Goal: Task Accomplishment & Management: Use online tool/utility

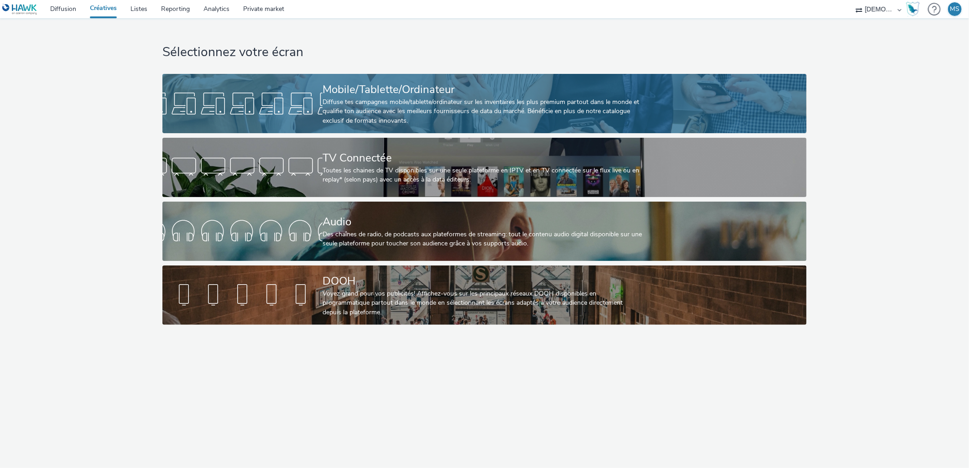
click at [346, 85] on div "Mobile/Tablette/Ordinateur" at bounding box center [483, 90] width 320 height 16
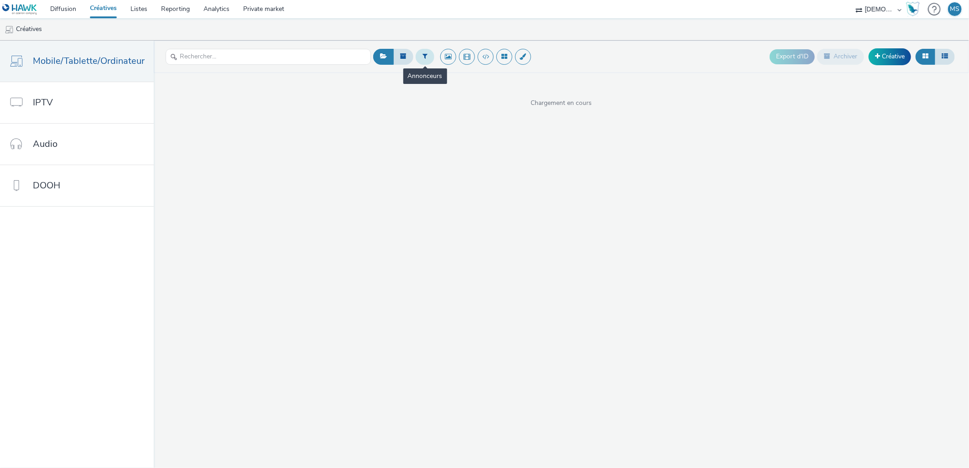
click at [428, 56] on button at bounding box center [425, 57] width 19 height 16
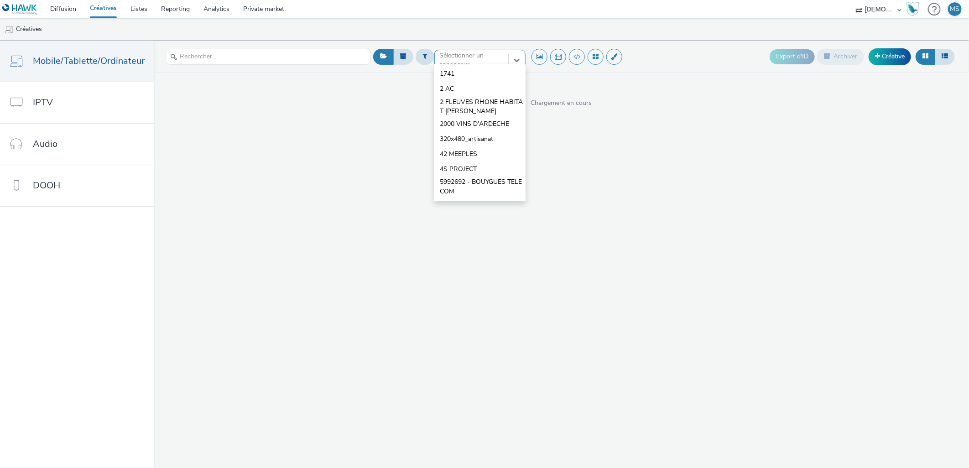
click at [470, 52] on div "Sélectionner un annonceur..." at bounding box center [472, 60] width 64 height 19
type input "[PERSON_NAME]"
click at [468, 83] on div "Chargement en cours" at bounding box center [562, 90] width 816 height 35
click at [476, 58] on div at bounding box center [472, 60] width 64 height 11
type input "[PERSON_NAME]"
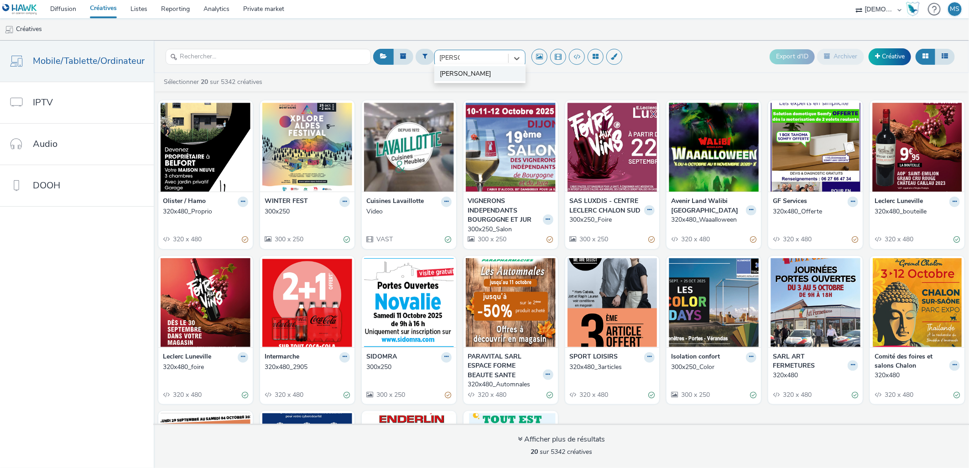
click at [452, 74] on span "[PERSON_NAME]" at bounding box center [465, 73] width 51 height 9
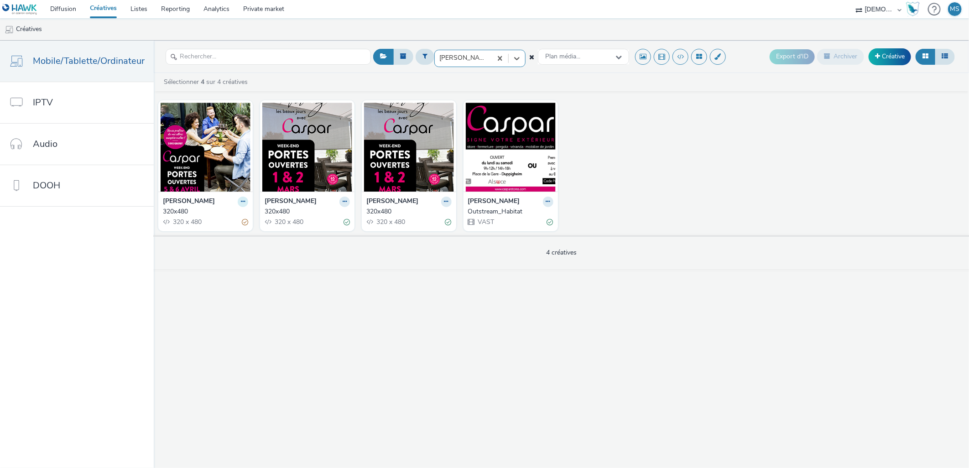
click at [242, 197] on button at bounding box center [243, 202] width 10 height 10
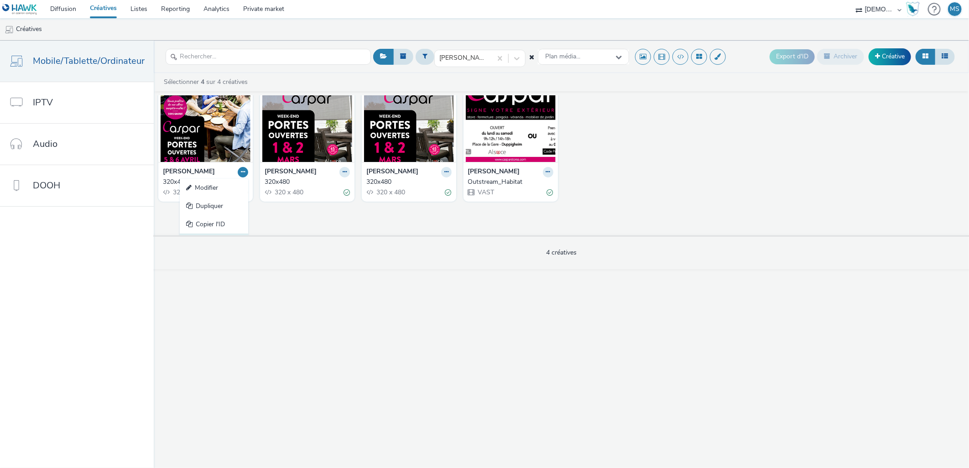
scroll to position [46, 0]
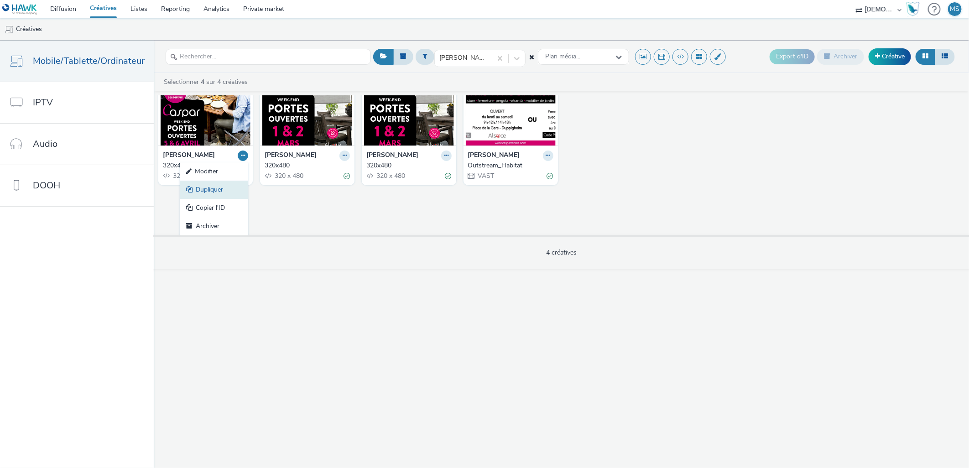
click at [215, 195] on link "Dupliquer" at bounding box center [214, 190] width 68 height 18
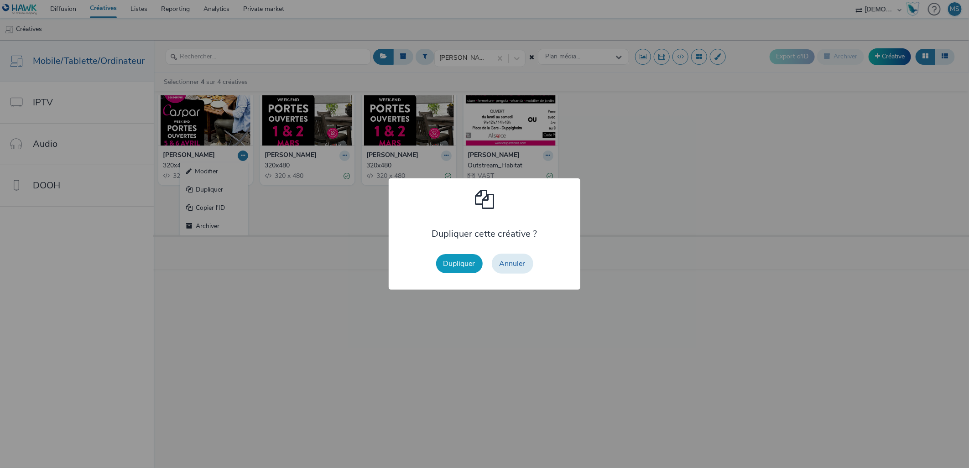
click at [459, 267] on button "Dupliquer" at bounding box center [459, 263] width 47 height 19
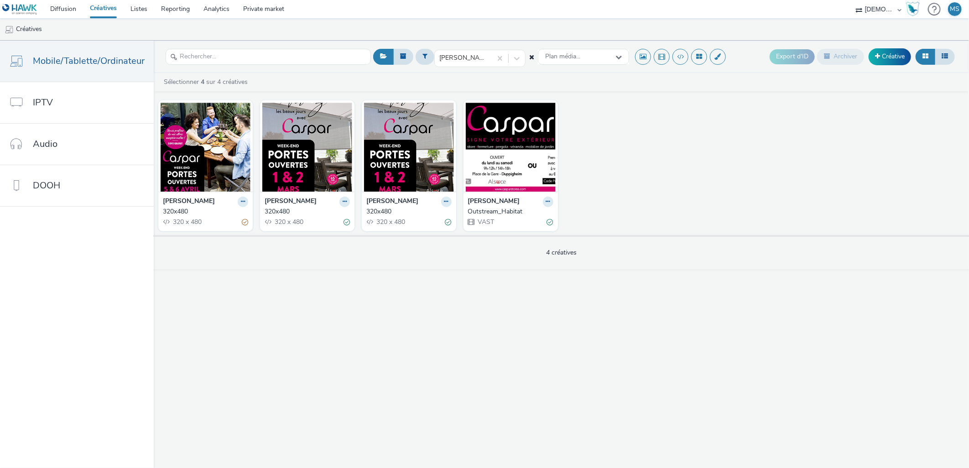
scroll to position [0, 0]
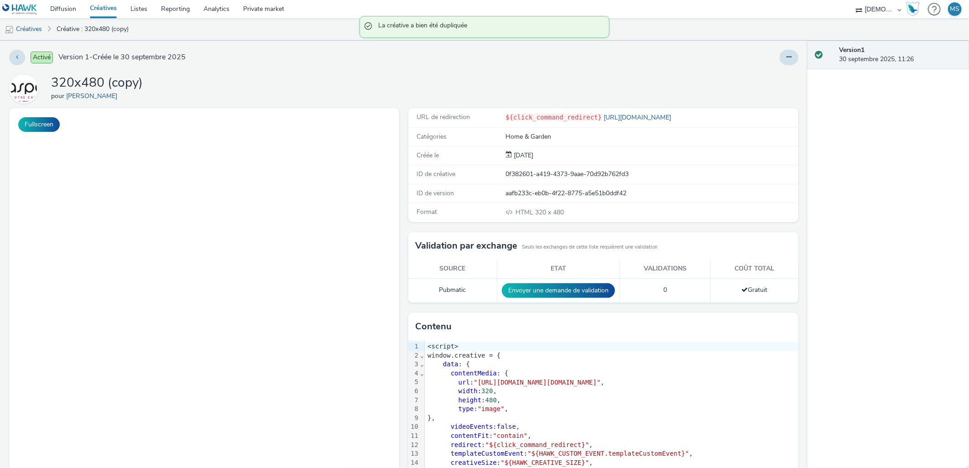
click at [780, 66] on div "Activé Version 1 - Créée le 30 septembre 2025 320x480 (copy) pour Caspar Fullsc…" at bounding box center [404, 255] width 808 height 428
click at [786, 55] on button at bounding box center [789, 58] width 19 height 16
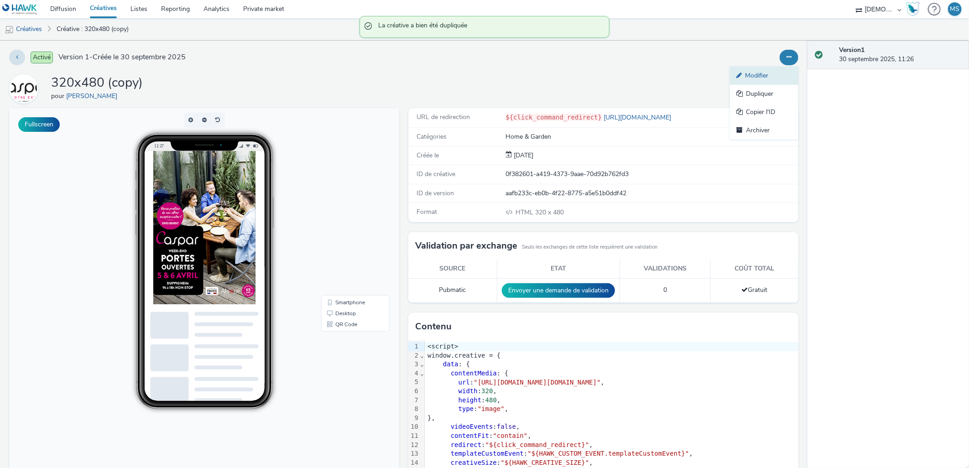
click at [756, 79] on link "Modifier" at bounding box center [764, 76] width 68 height 18
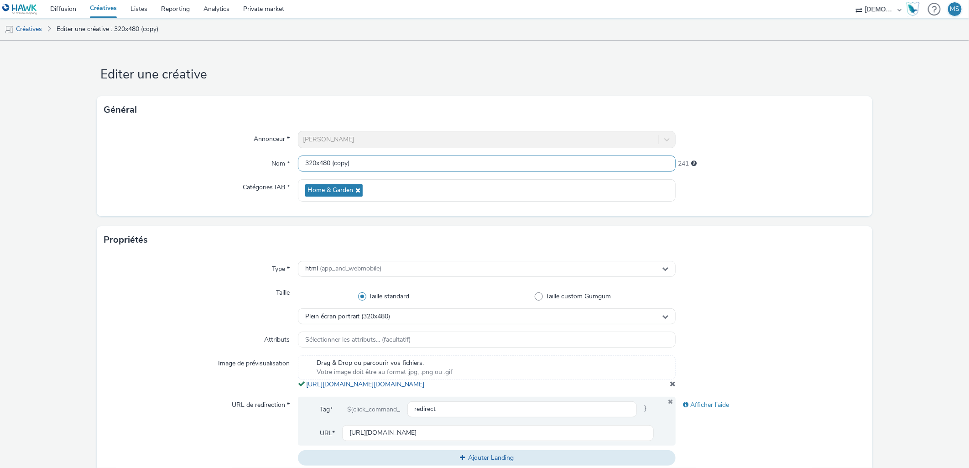
drag, startPoint x: 355, startPoint y: 157, endPoint x: 330, endPoint y: 158, distance: 24.7
click at [330, 158] on input "320x480 (copy)" at bounding box center [487, 164] width 378 height 16
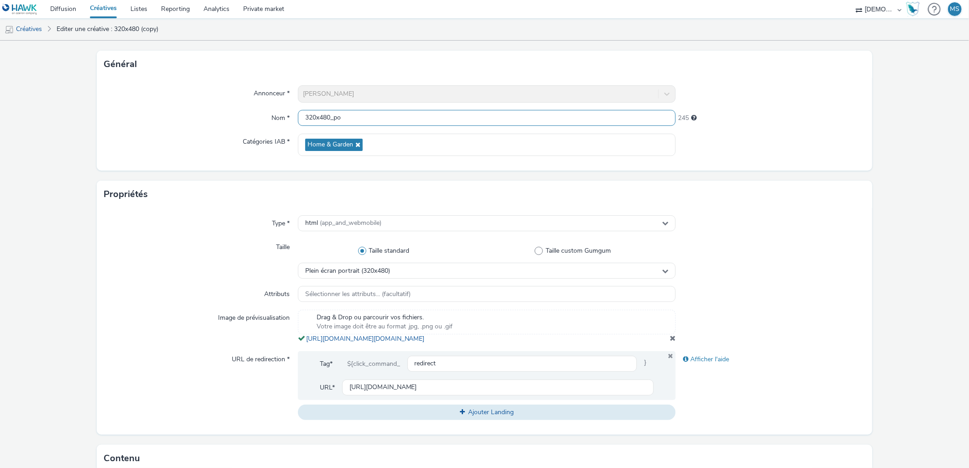
scroll to position [101, 0]
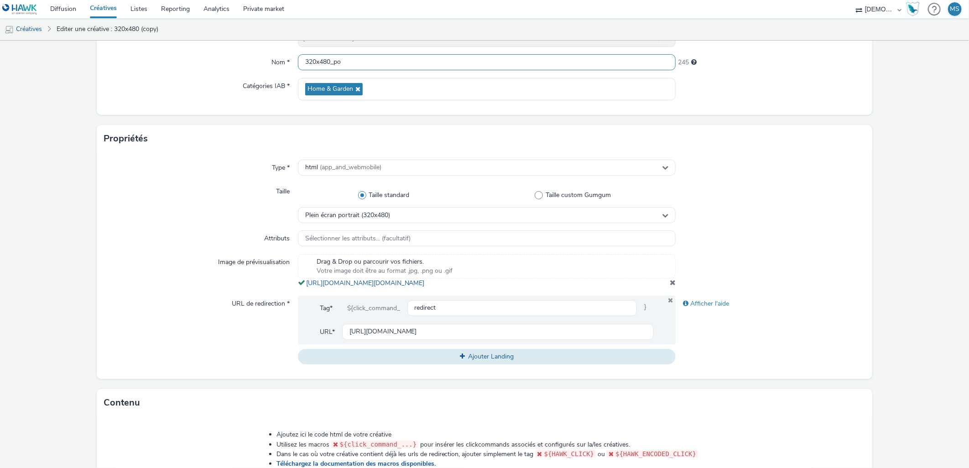
type input "320x480_po"
click at [670, 286] on span at bounding box center [673, 282] width 6 height 7
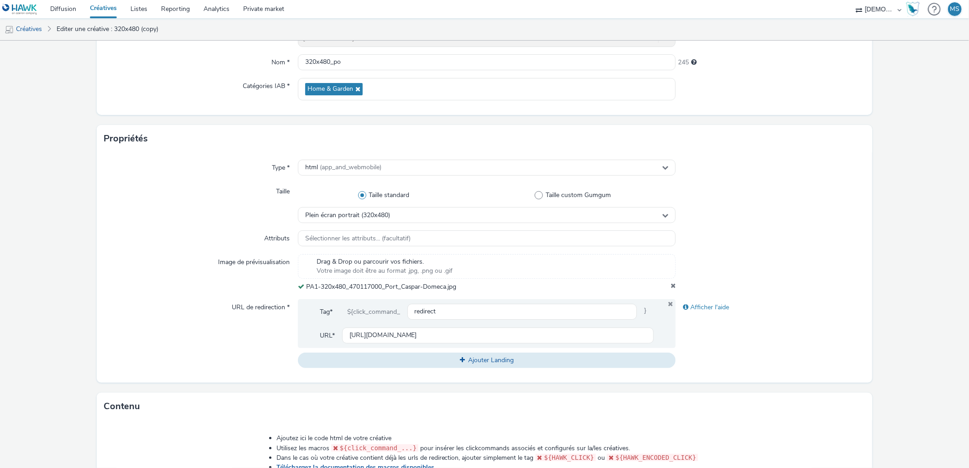
click at [110, 189] on div "Taille" at bounding box center [201, 203] width 194 height 40
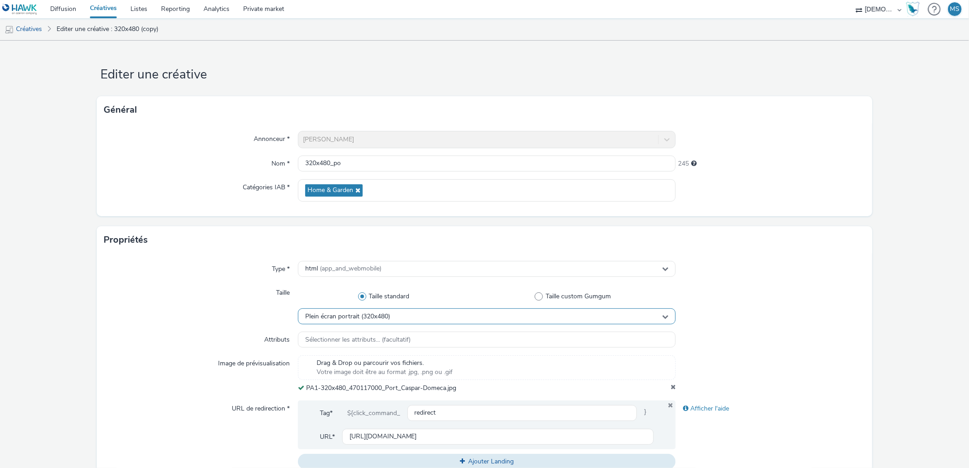
scroll to position [152, 0]
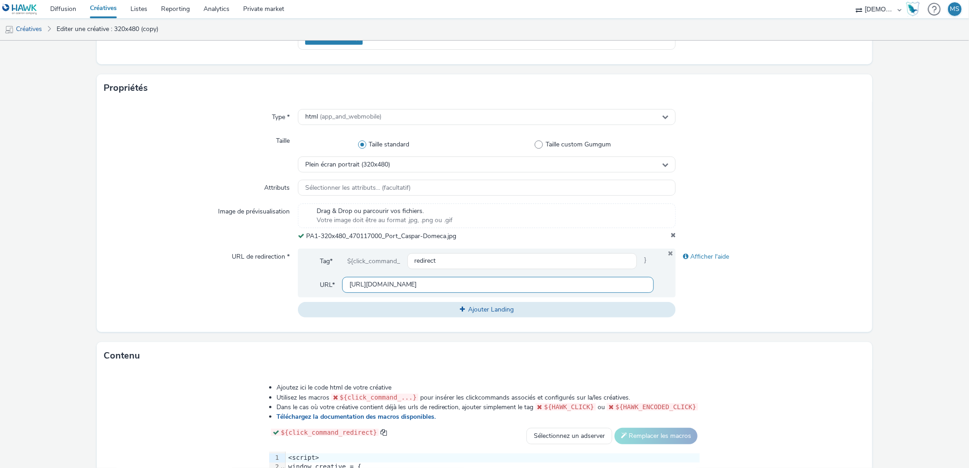
click at [386, 289] on input "[URL][DOMAIN_NAME]" at bounding box center [498, 285] width 312 height 16
paste input "[URL][DOMAIN_NAME]"
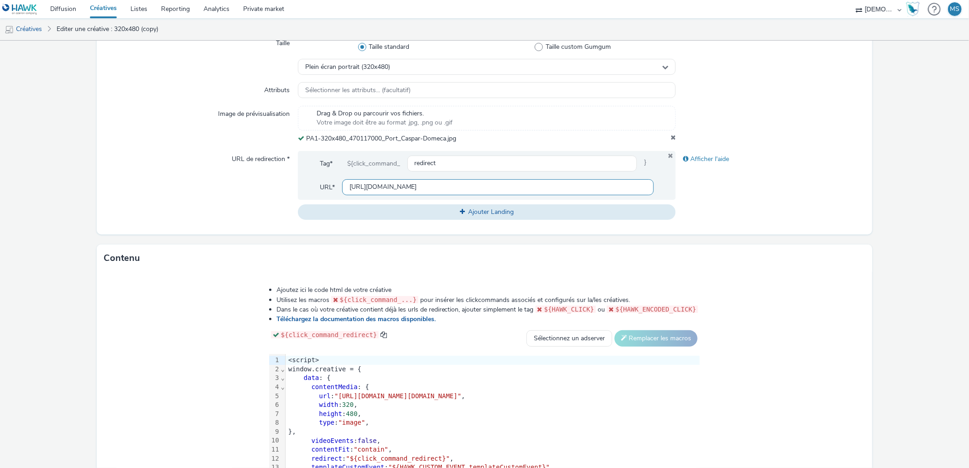
scroll to position [253, 0]
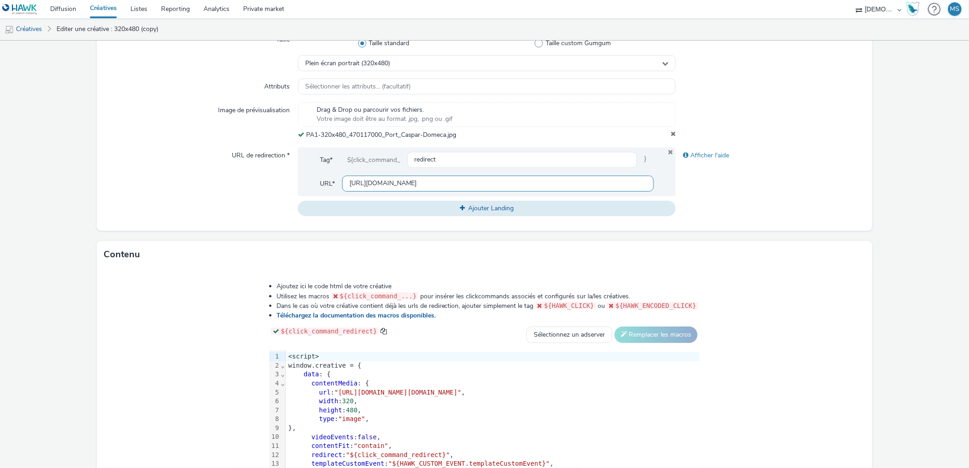
type input "[URL][DOMAIN_NAME]"
click at [671, 135] on icon at bounding box center [673, 135] width 5 height 9
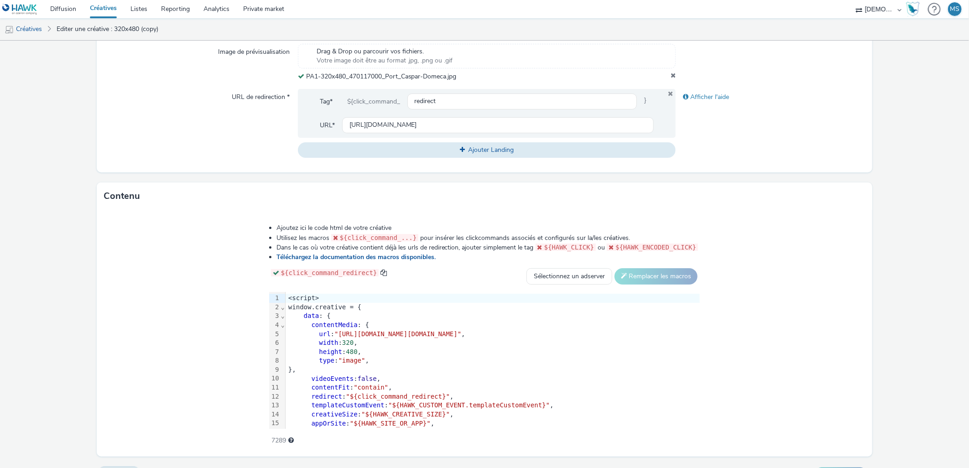
scroll to position [333, 0]
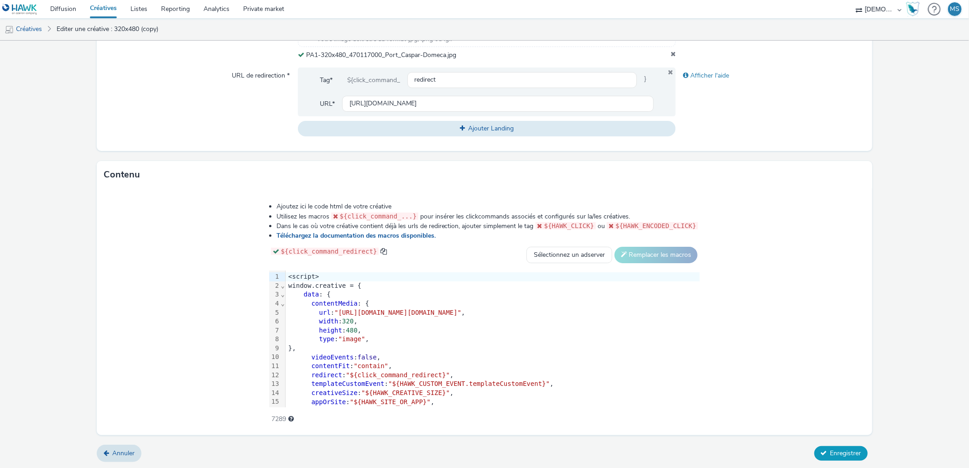
click at [815, 446] on button "Enregistrer" at bounding box center [841, 453] width 53 height 15
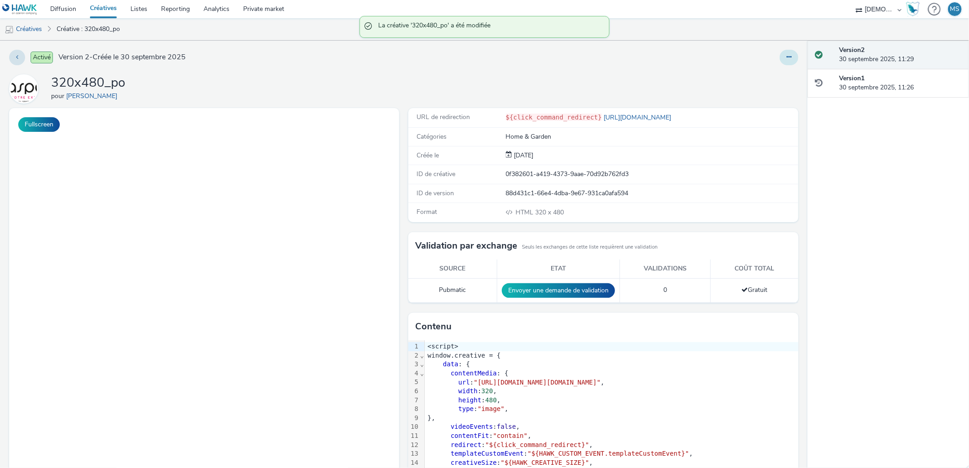
click at [780, 63] on button at bounding box center [789, 58] width 19 height 16
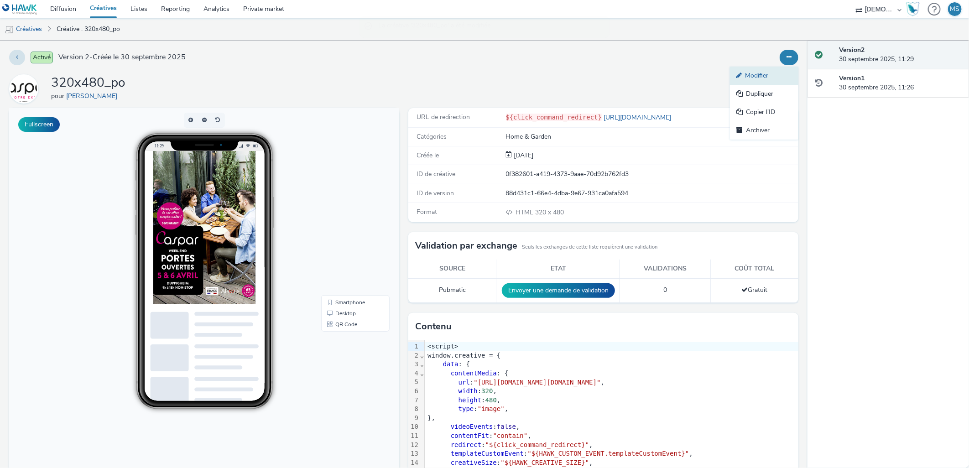
click at [766, 79] on link "Modifier" at bounding box center [764, 76] width 68 height 18
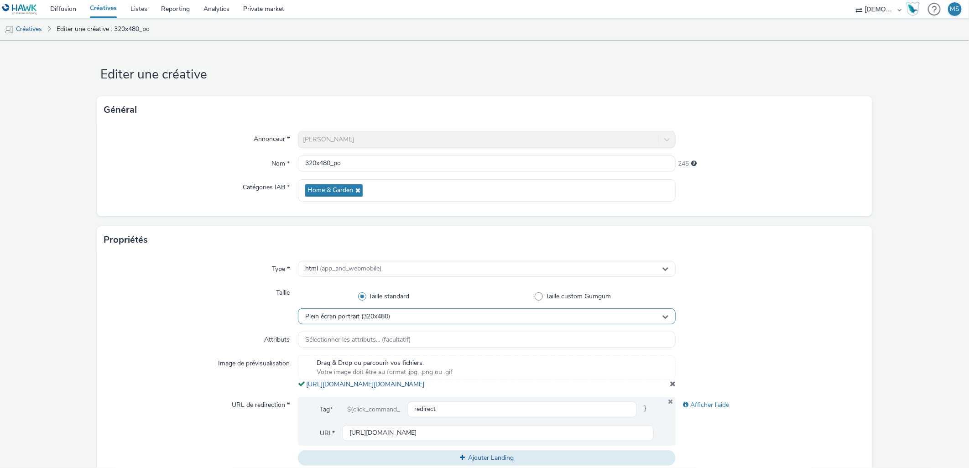
scroll to position [304, 0]
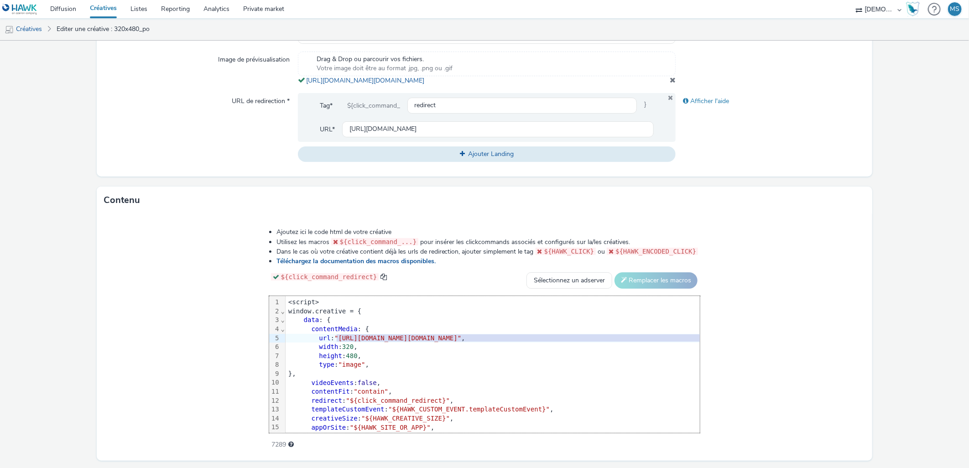
drag, startPoint x: 229, startPoint y: 345, endPoint x: 787, endPoint y: 347, distance: 558.6
click at [461, 342] on span ""[URL][DOMAIN_NAME][DOMAIN_NAME]"" at bounding box center [398, 338] width 127 height 7
click at [867, 317] on form "Editer une créative Général Annonceur * [PERSON_NAME] * 320x480_po 245 Catégori…" at bounding box center [484, 116] width 969 height 758
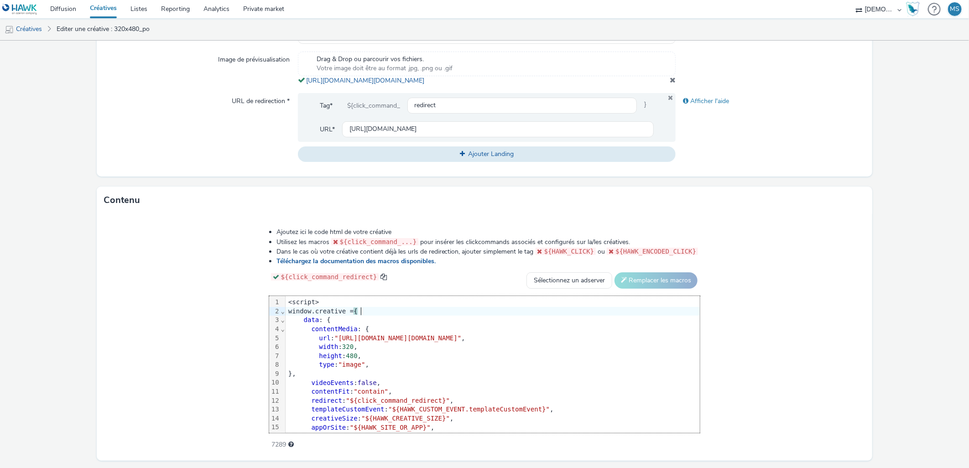
scroll to position [339, 0]
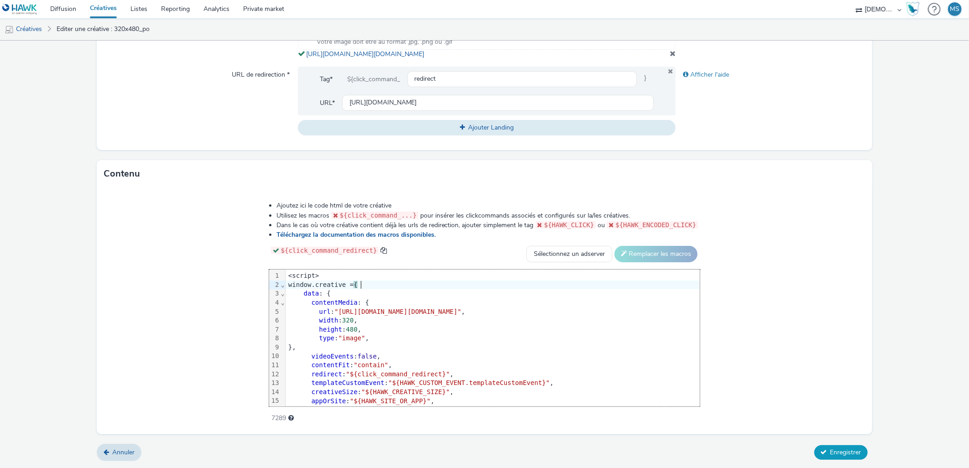
click at [829, 448] on button "Enregistrer" at bounding box center [841, 452] width 53 height 15
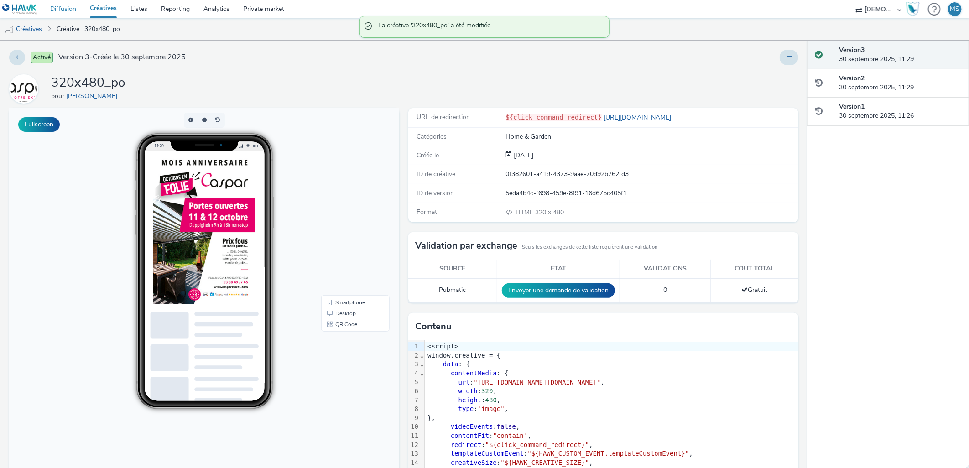
click at [67, 11] on link "Diffusion" at bounding box center [63, 9] width 40 height 18
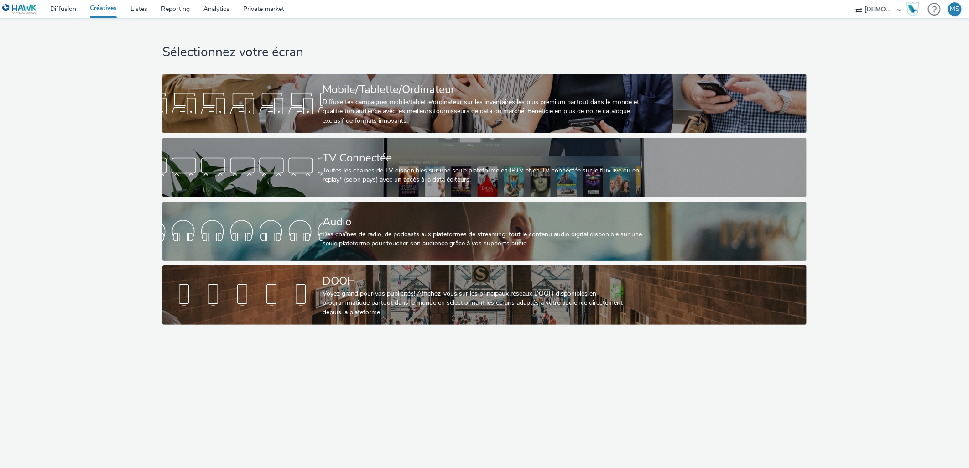
click at [102, 5] on link "Créatives" at bounding box center [103, 9] width 41 height 18
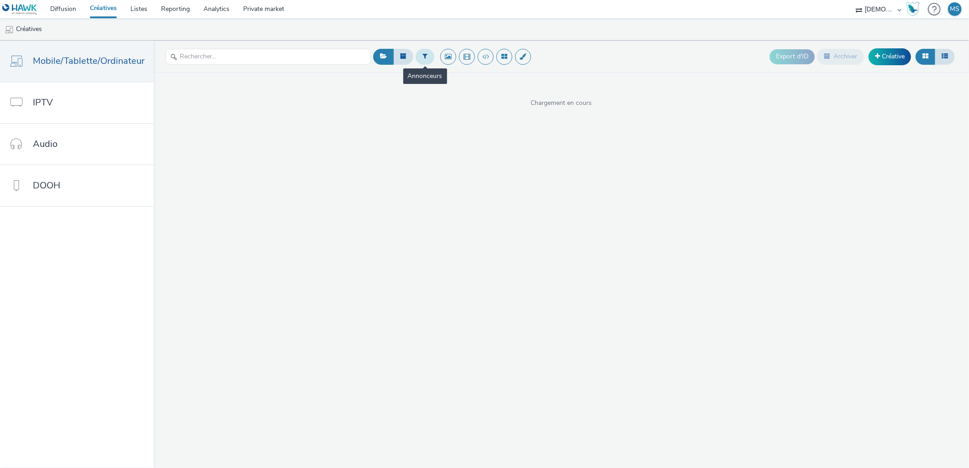
click at [423, 57] on icon at bounding box center [425, 56] width 5 height 6
click at [459, 63] on div at bounding box center [472, 60] width 64 height 11
type input "[PERSON_NAME]"
click at [460, 75] on li "[PERSON_NAME]" at bounding box center [479, 73] width 91 height 15
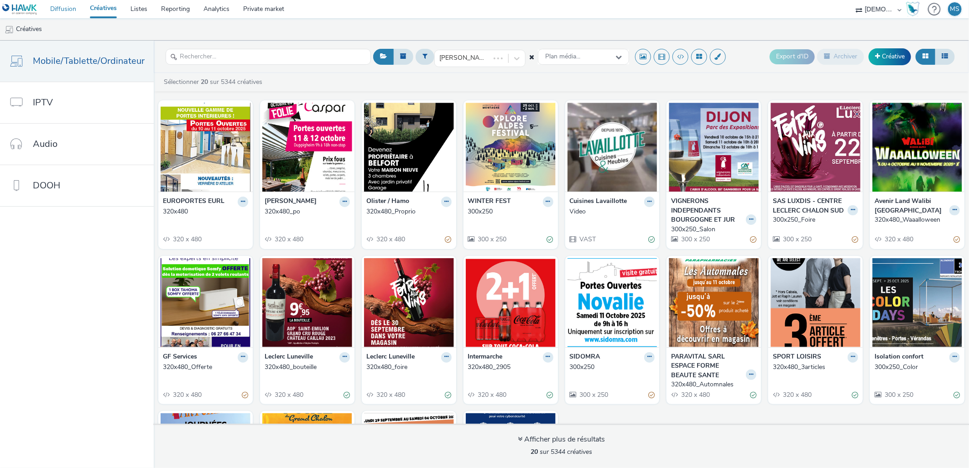
click at [69, 16] on link "Diffusion" at bounding box center [63, 9] width 40 height 18
